Goal: Find specific page/section: Find specific page/section

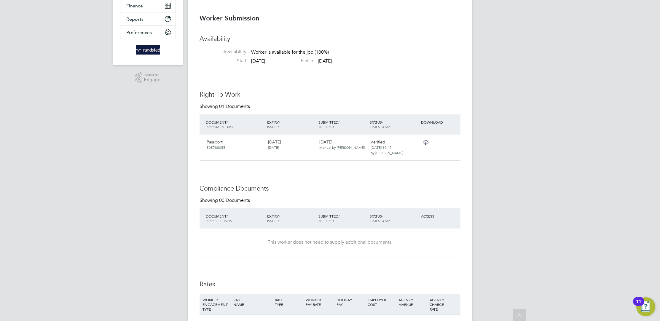
scroll to position [265, 0]
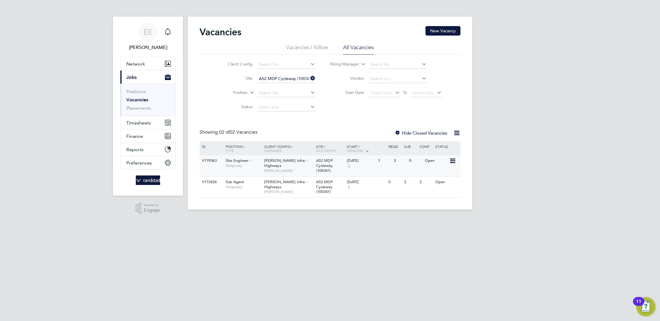
click at [371, 168] on div "08 Sep 2025 5" at bounding box center [361, 163] width 31 height 16
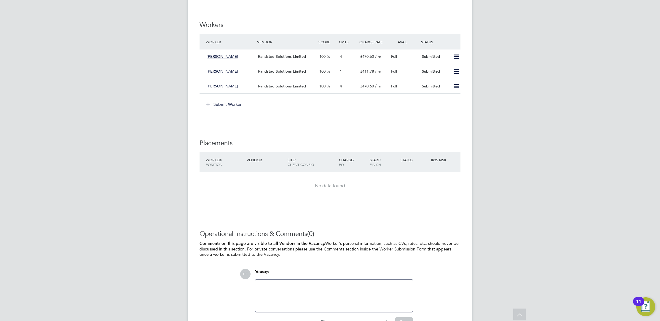
scroll to position [361, 0]
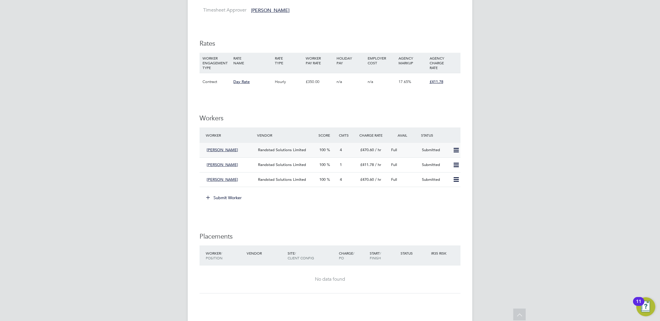
click at [300, 152] on span "Randstad Solutions Limited" at bounding box center [282, 149] width 48 height 5
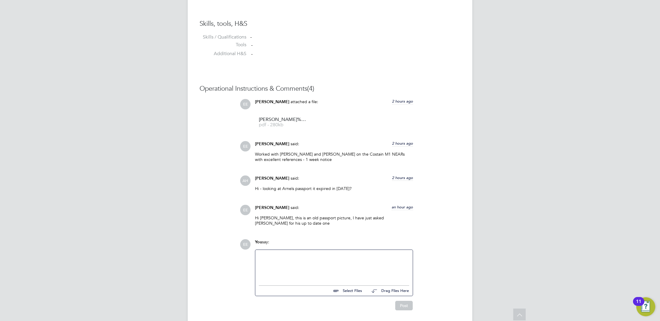
scroll to position [475, 0]
